Goal: Task Accomplishment & Management: Manage account settings

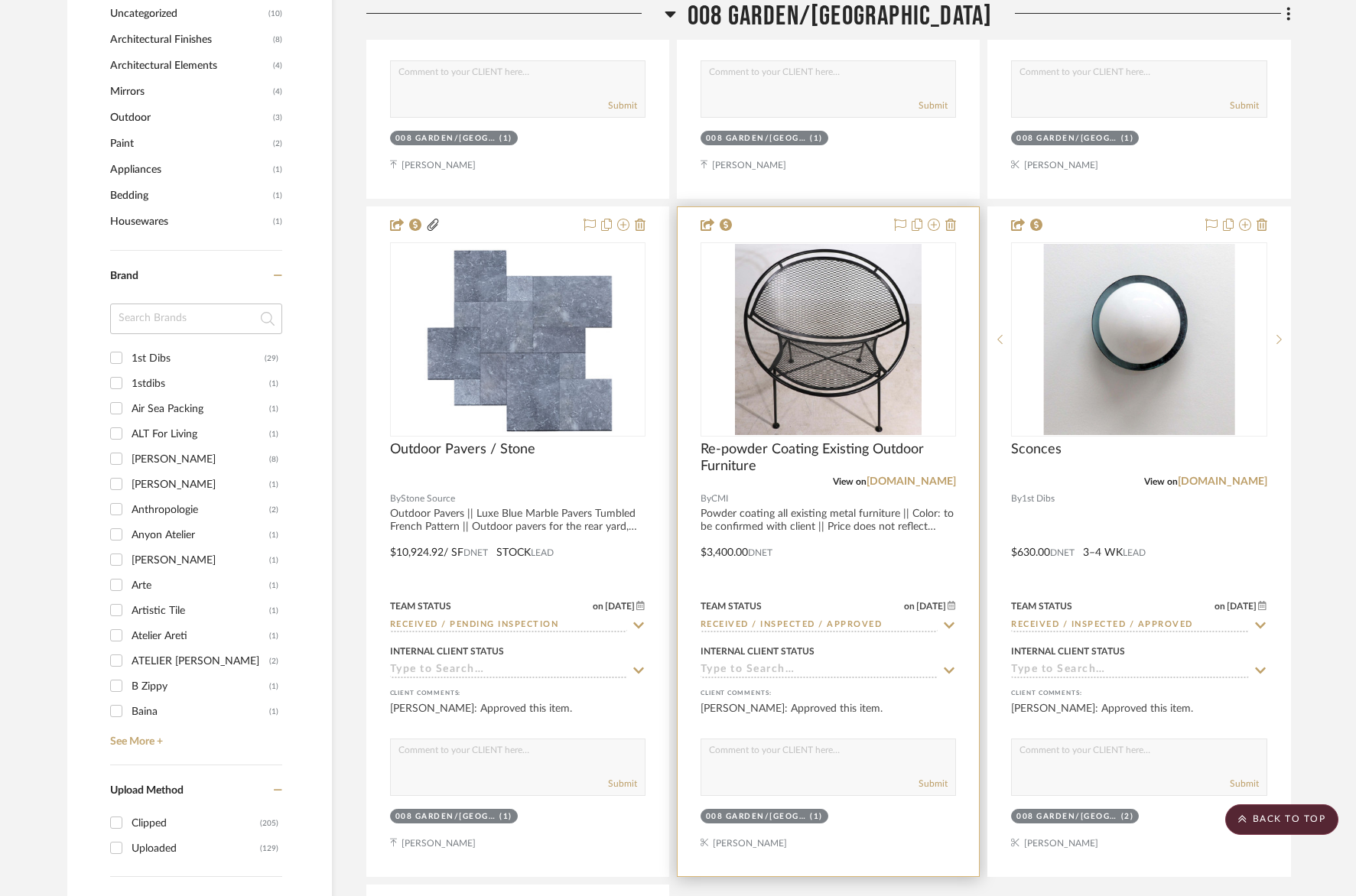
click at [823, 483] on div "View on [DOMAIN_NAME]" at bounding box center [828, 482] width 255 height 14
click at [822, 465] on span "Re-powder Coating Existing Outdoor Furniture" at bounding box center [828, 458] width 255 height 34
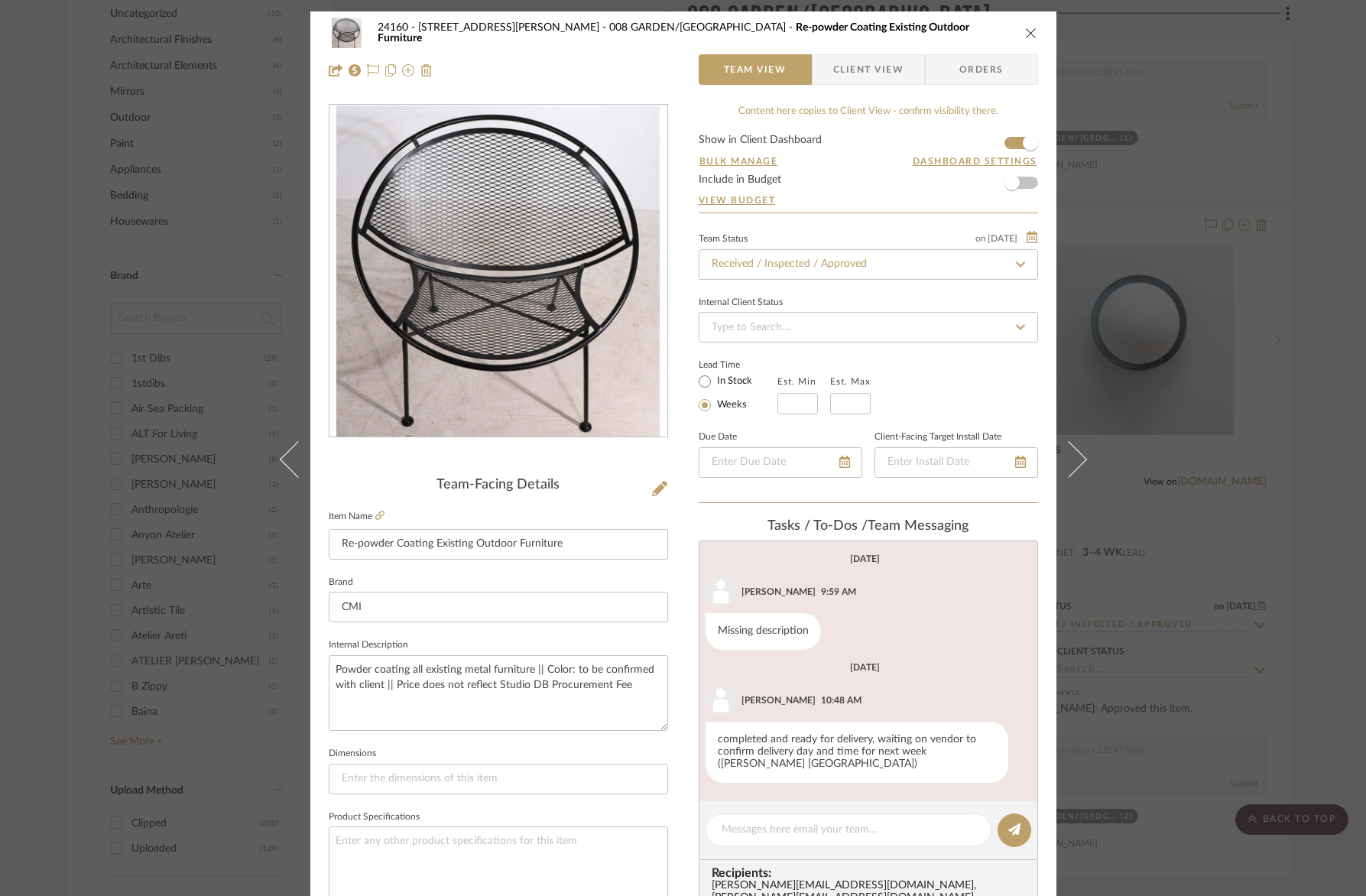
click at [835, 74] on span "Client View" at bounding box center [868, 69] width 70 height 31
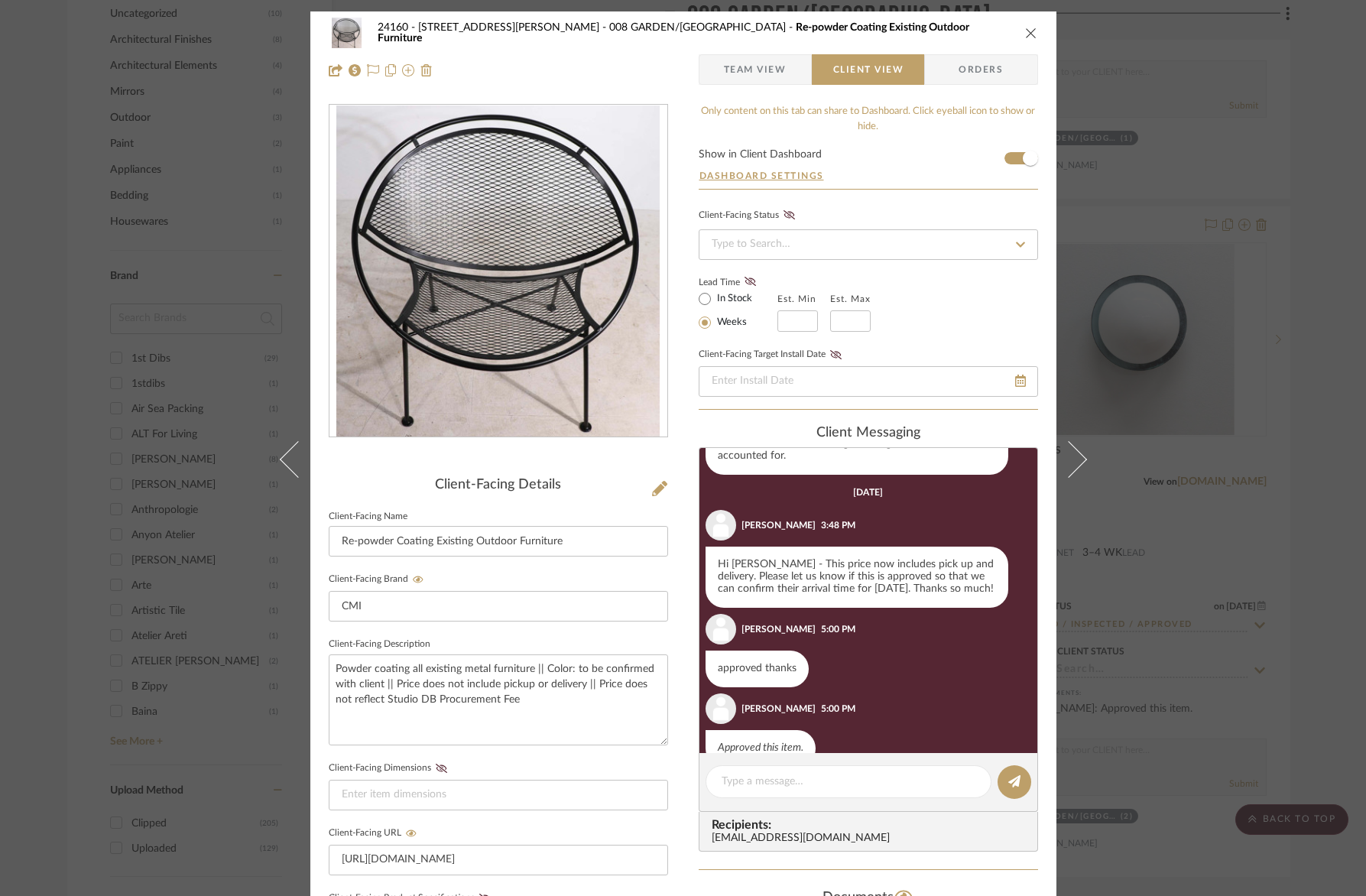
scroll to position [297, 0]
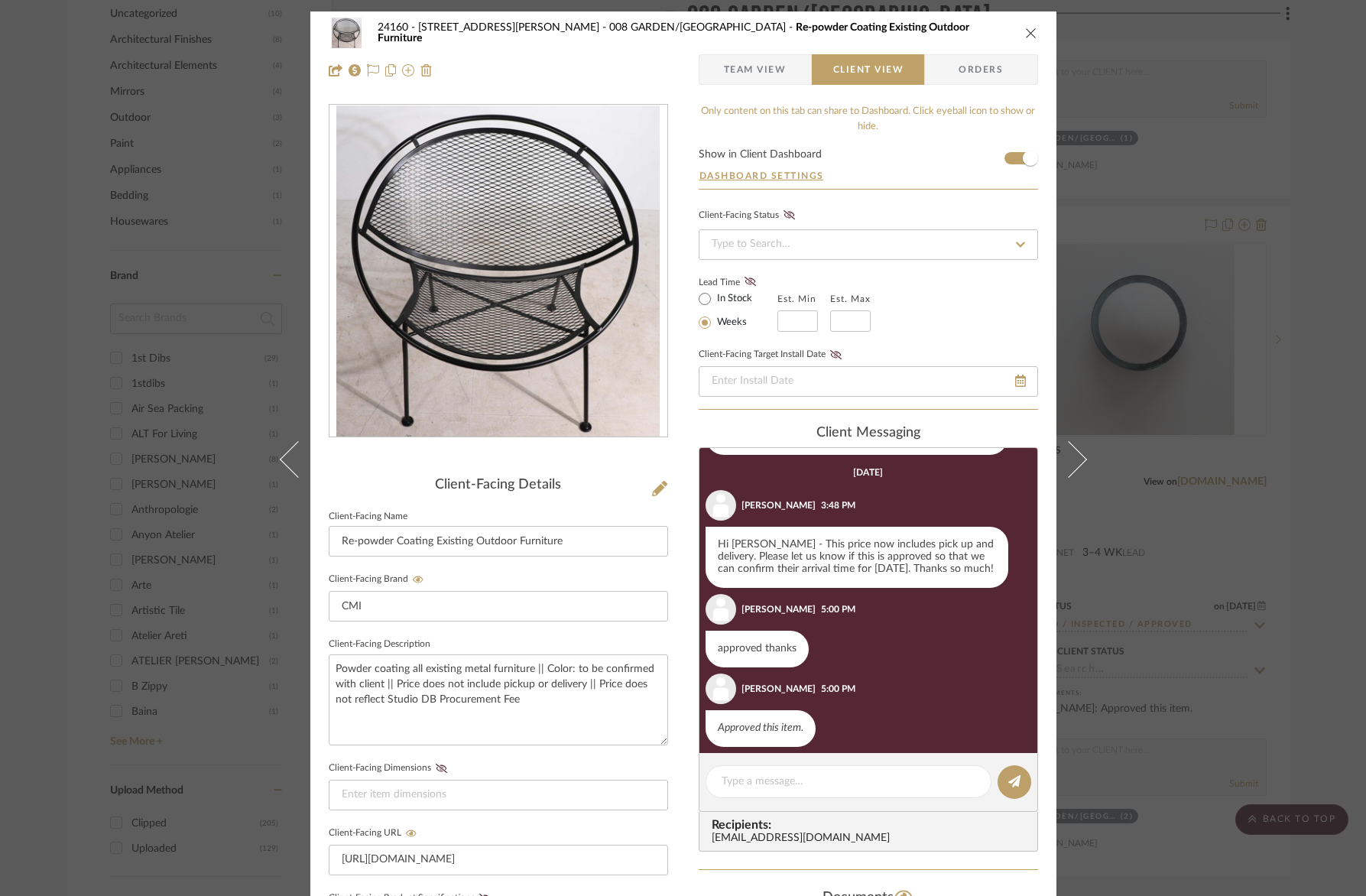
click at [713, 66] on span "button" at bounding box center [712, 69] width 24 height 31
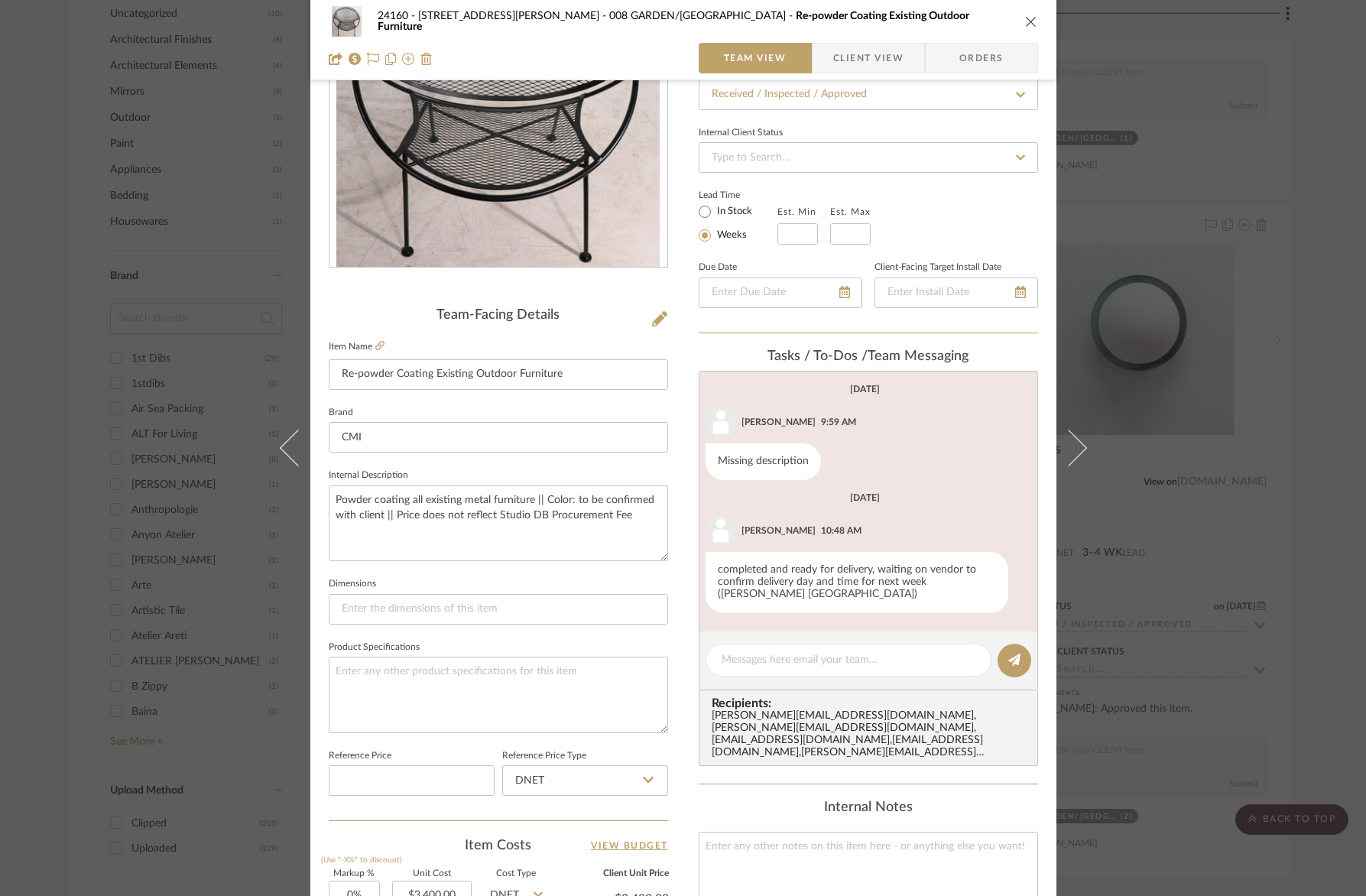
scroll to position [145, 0]
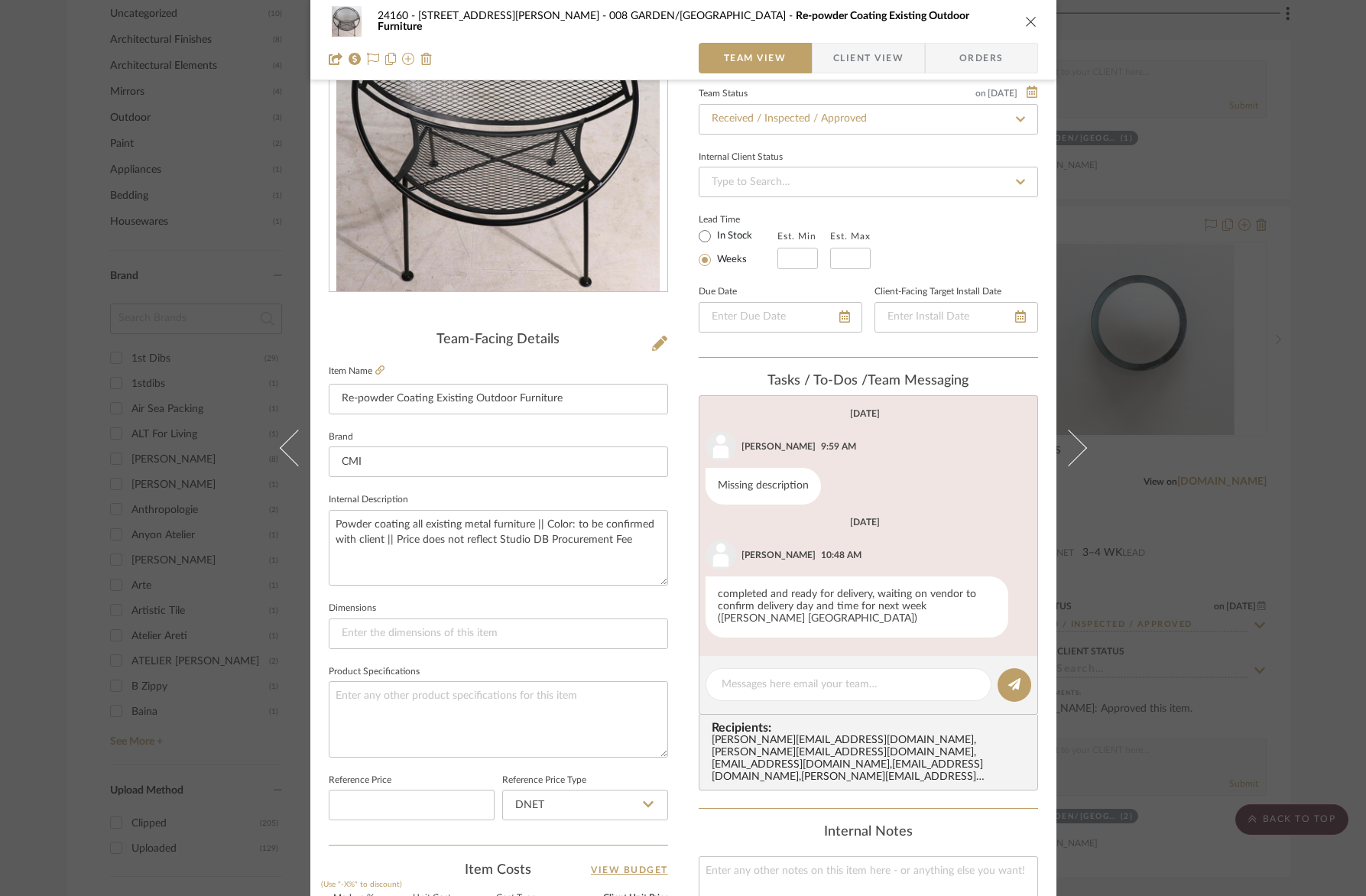
click at [1187, 148] on div "24160 - [STREET_ADDRESS] - [PERSON_NAME] 008 GARDEN/TERRACE Re-powder Coating E…" at bounding box center [683, 448] width 1366 height 896
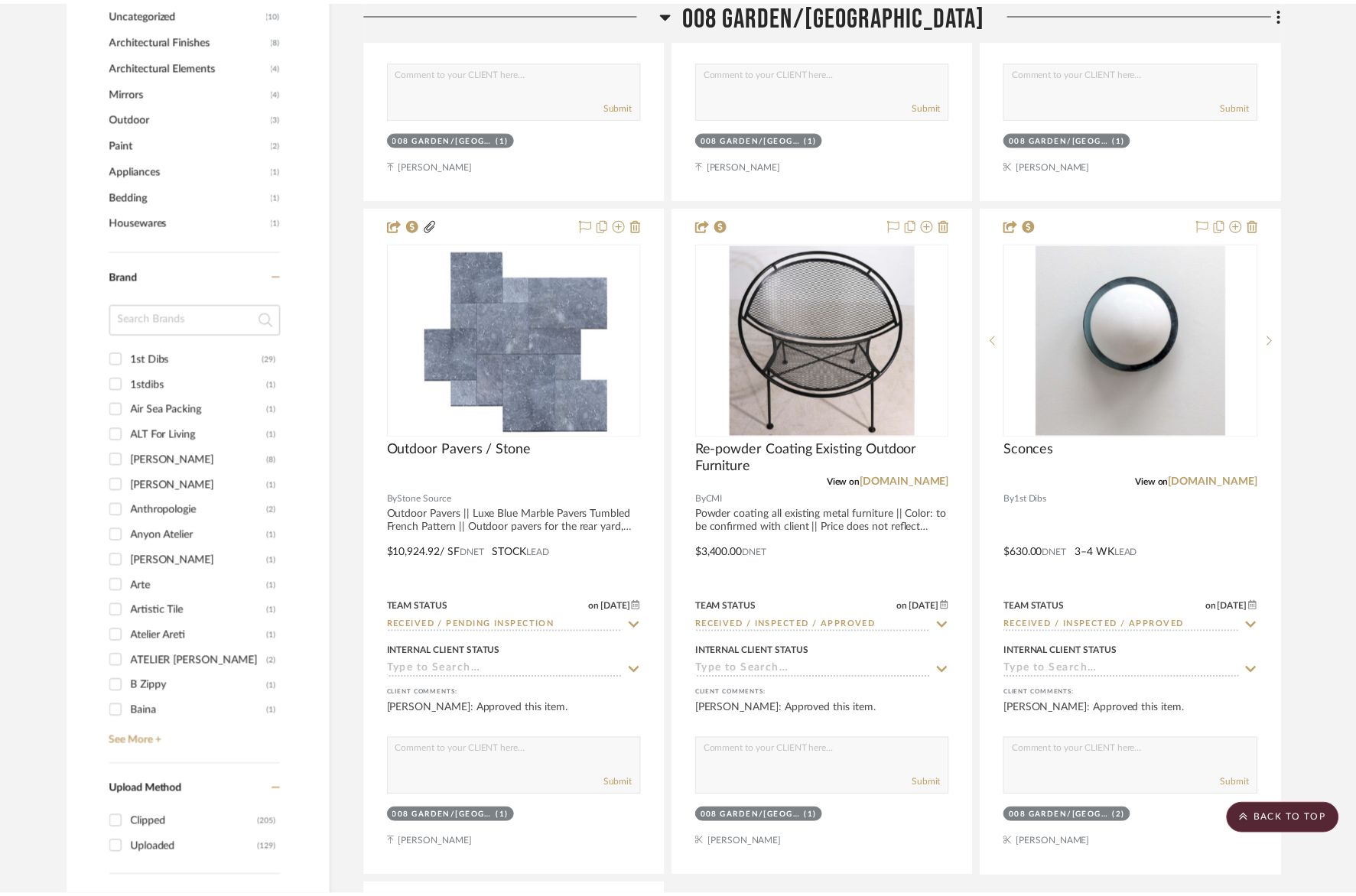
scroll to position [1606, 0]
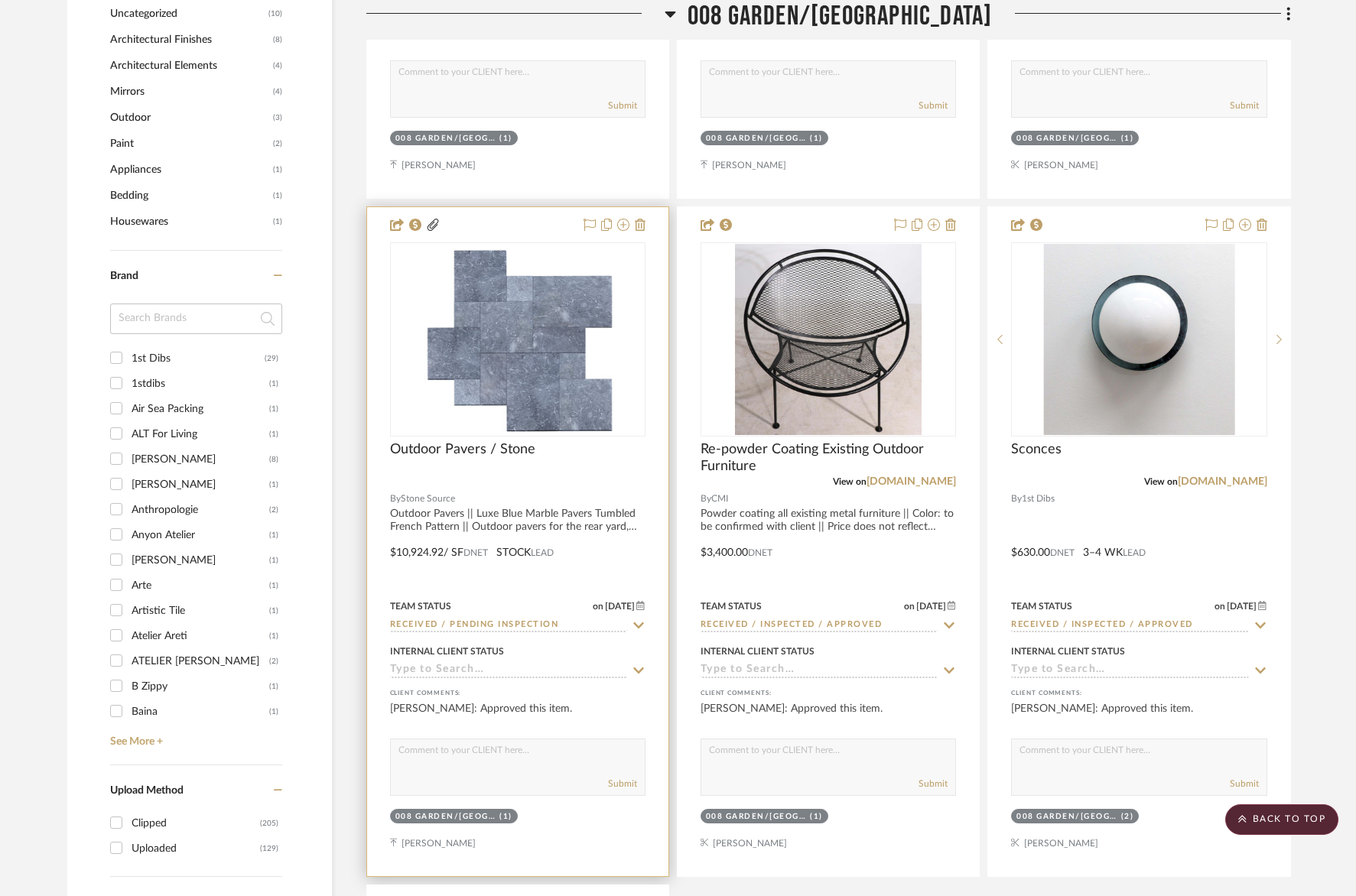
click at [634, 629] on icon at bounding box center [638, 625] width 14 height 12
click at [525, 627] on input "Received / Pending Inspection" at bounding box center [508, 626] width 237 height 15
click at [559, 372] on img "0" at bounding box center [518, 339] width 230 height 191
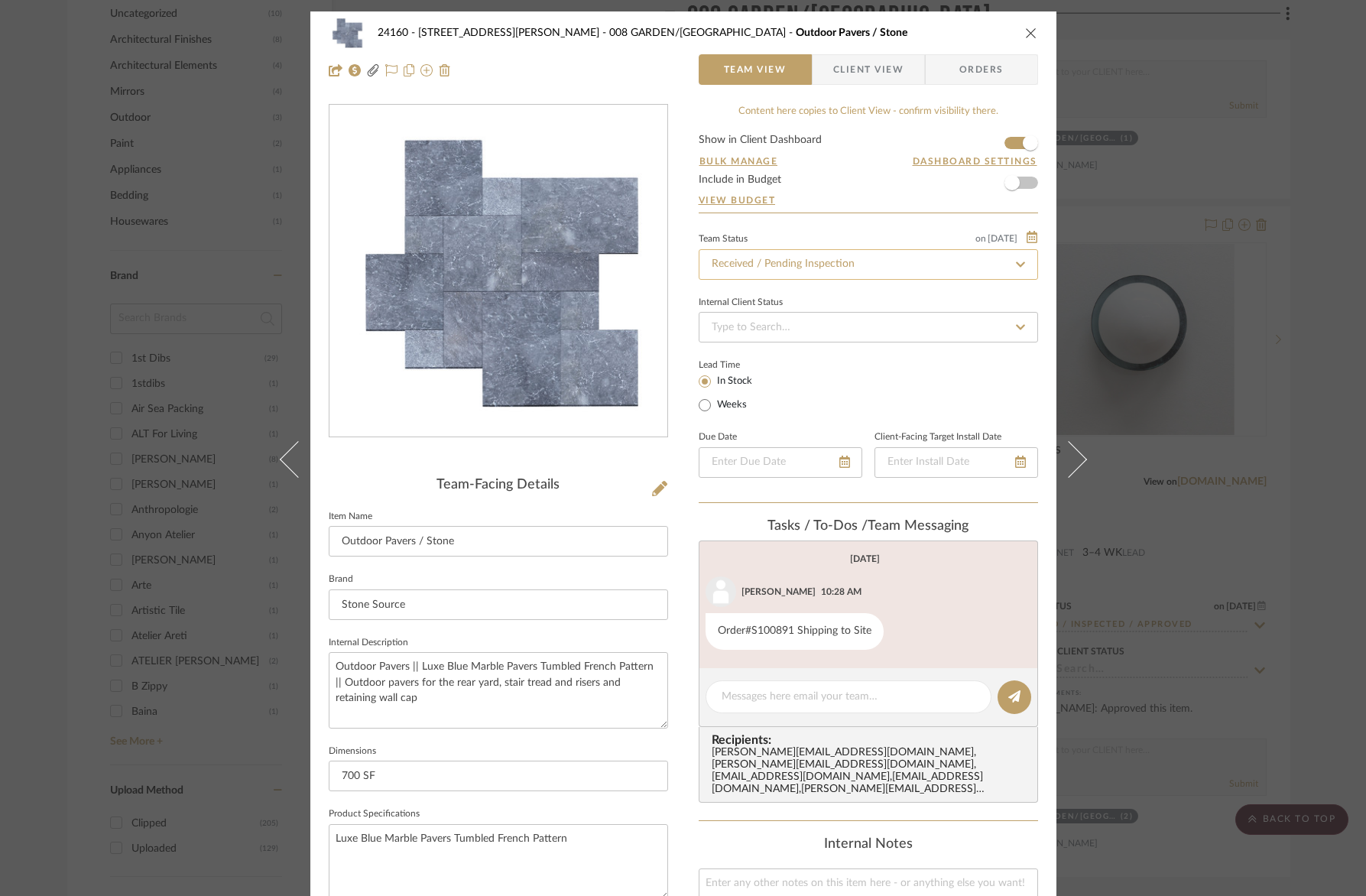
click at [881, 262] on input "Received / Pending Inspection" at bounding box center [868, 265] width 339 height 31
click at [1014, 264] on icon at bounding box center [1020, 264] width 14 height 11
type input "[DATE]"
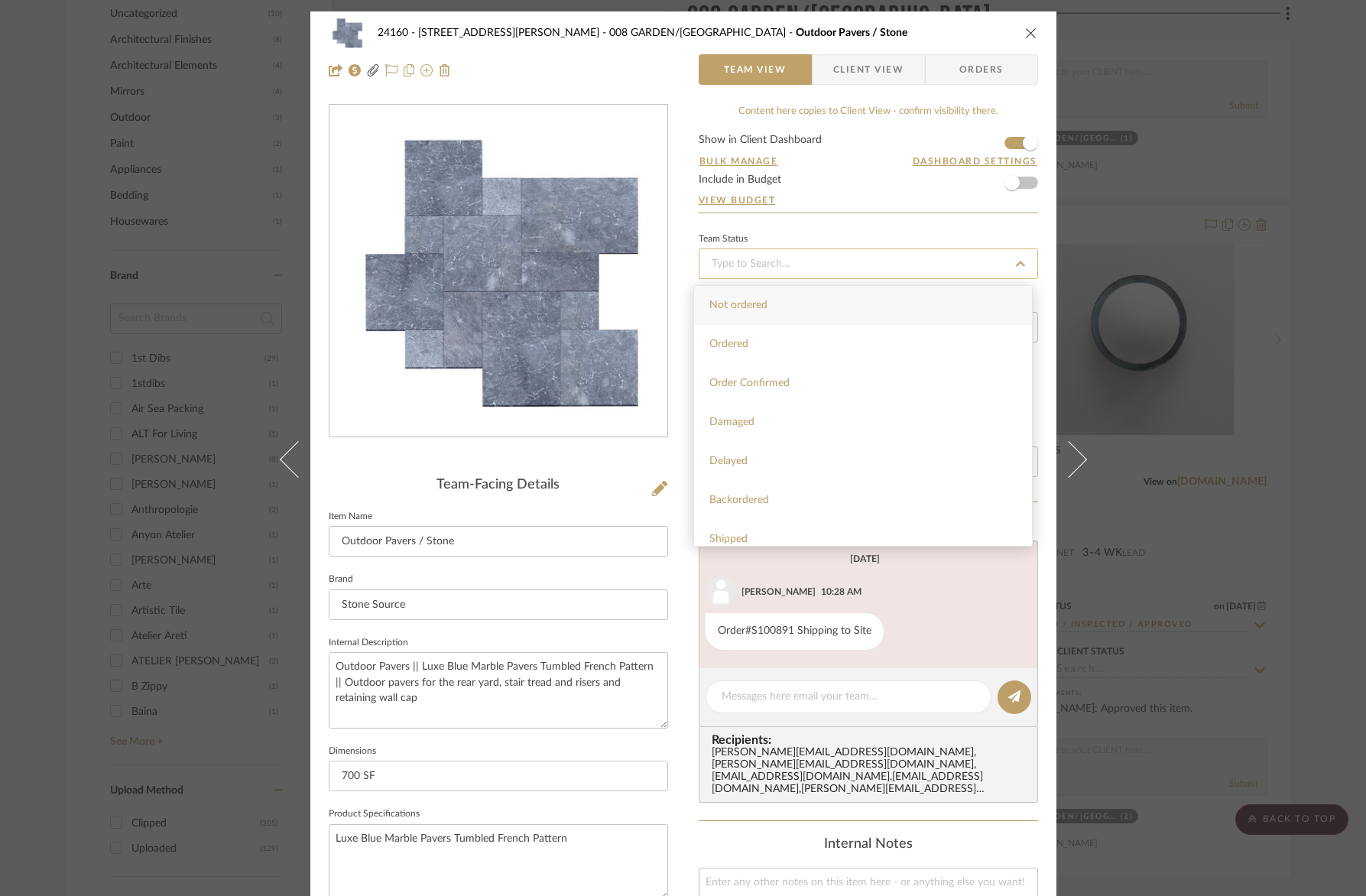
type input "[DATE]"
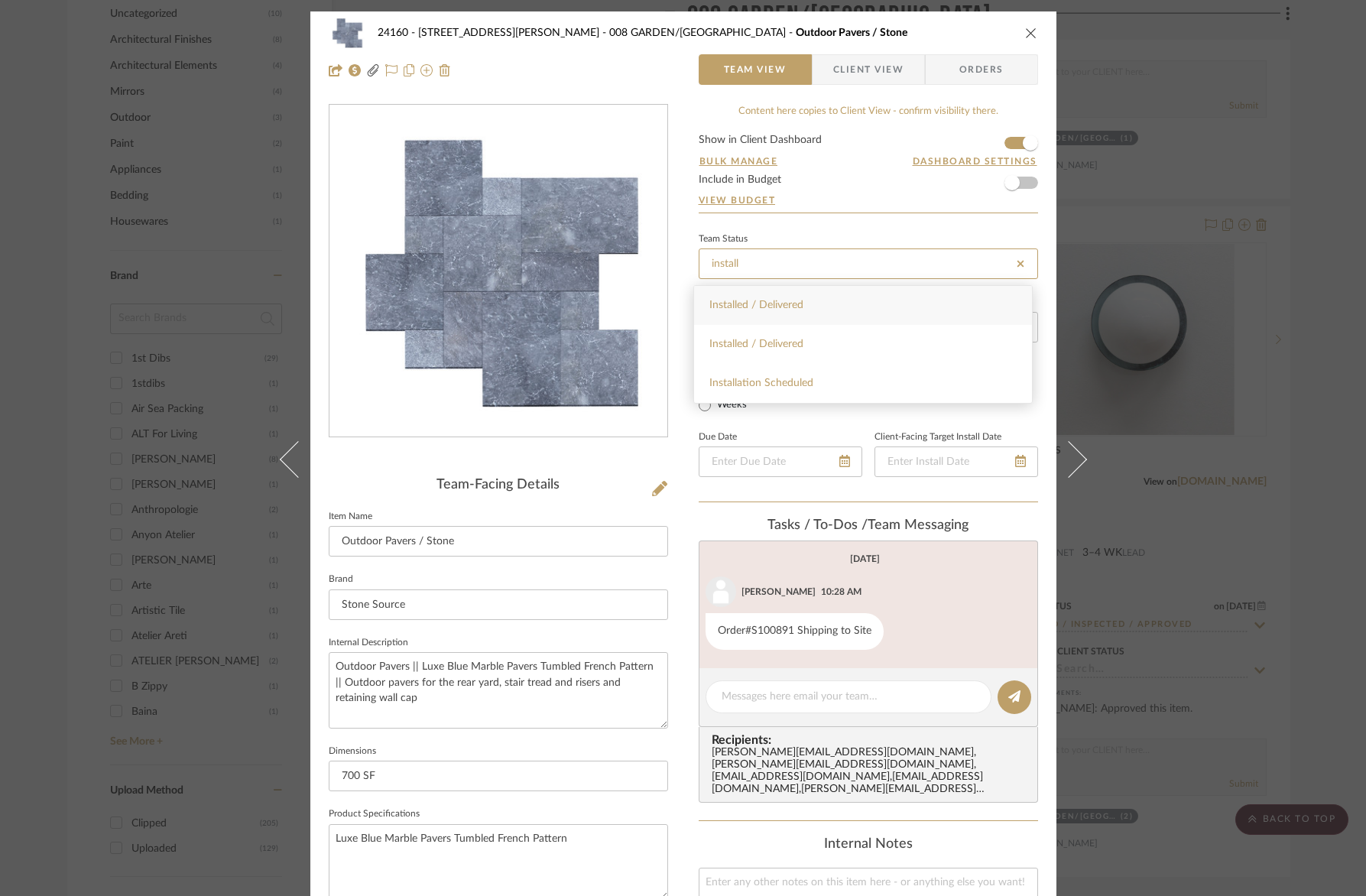
type input "install"
click at [887, 303] on div "Installed / Delivered" at bounding box center [863, 305] width 338 height 39
type input "[DATE]"
type input "Installed / Delivered"
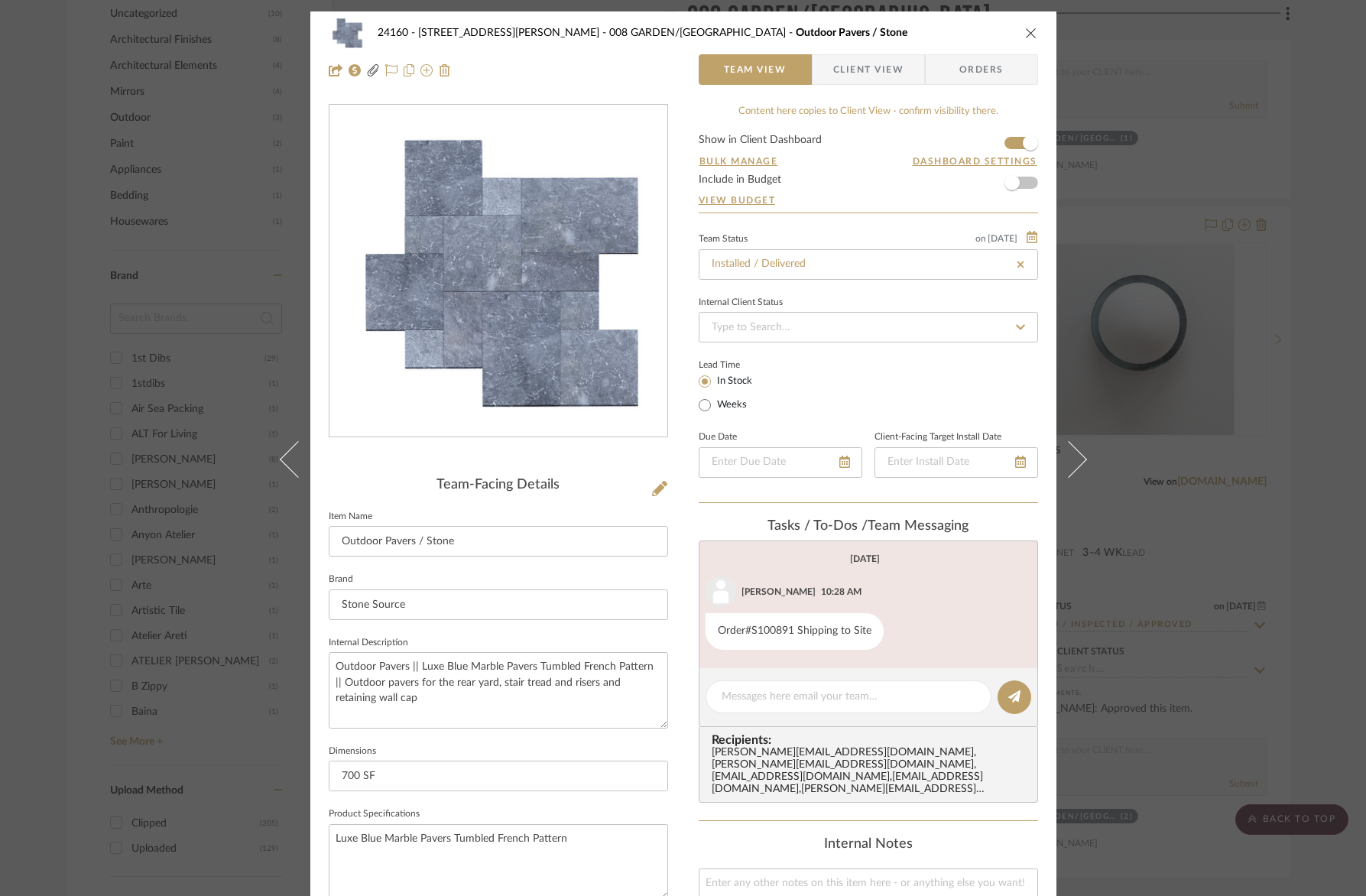
click at [1025, 34] on icon "close" at bounding box center [1031, 32] width 12 height 12
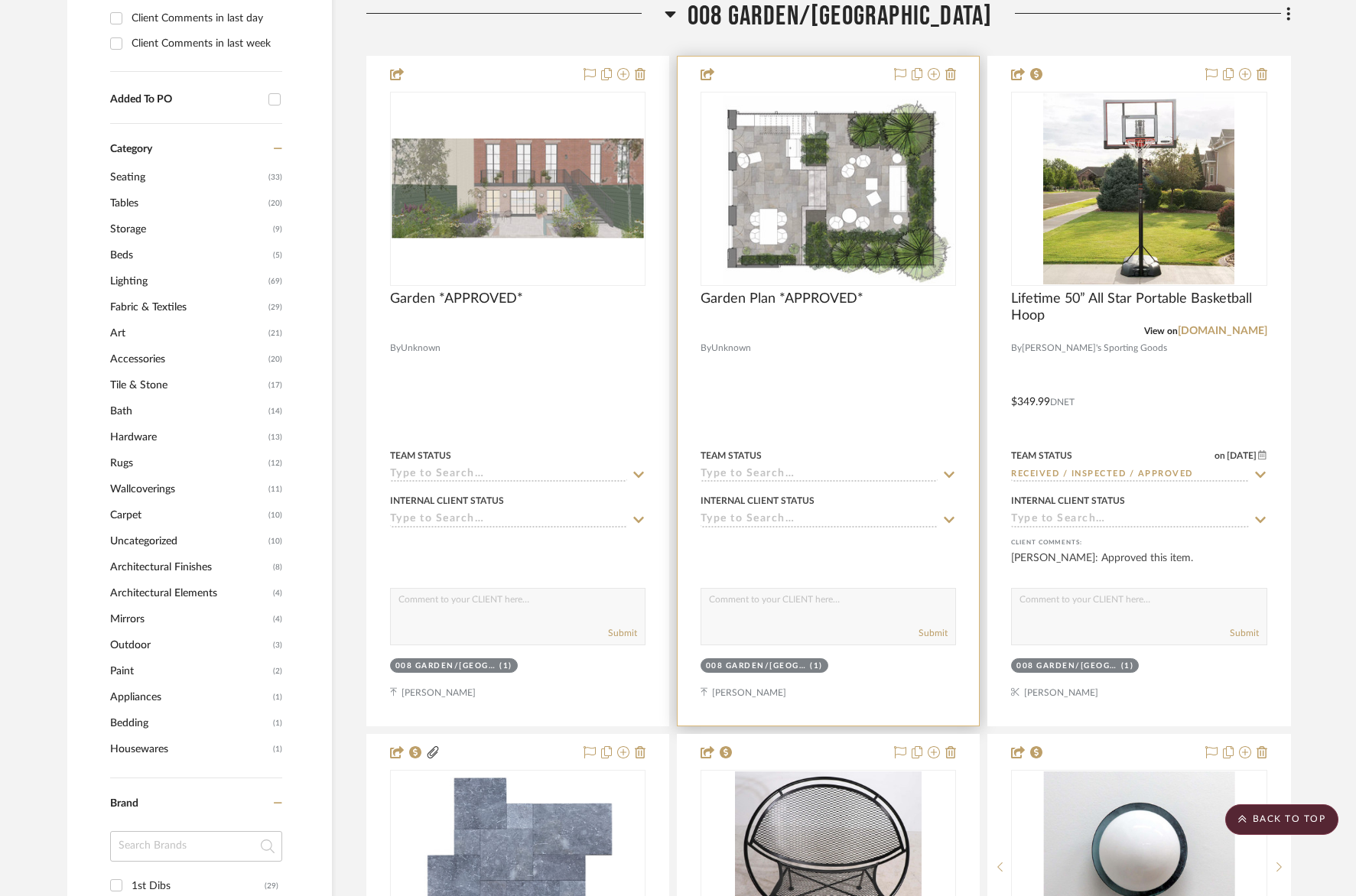
scroll to position [841, 0]
